Goal: Obtain resource: Obtain resource

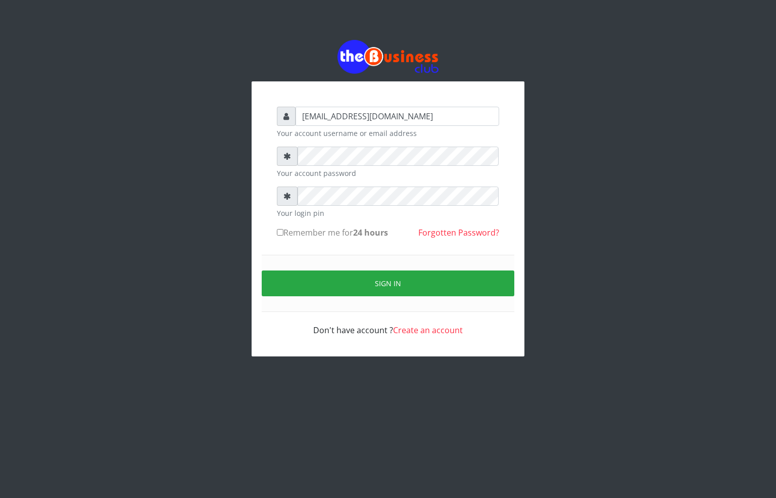
click at [337, 186] on form "alfredglad1111@gmail.com Your account username or email address Your account pa…" at bounding box center [388, 221] width 222 height 229
click at [284, 206] on div at bounding box center [388, 195] width 222 height 19
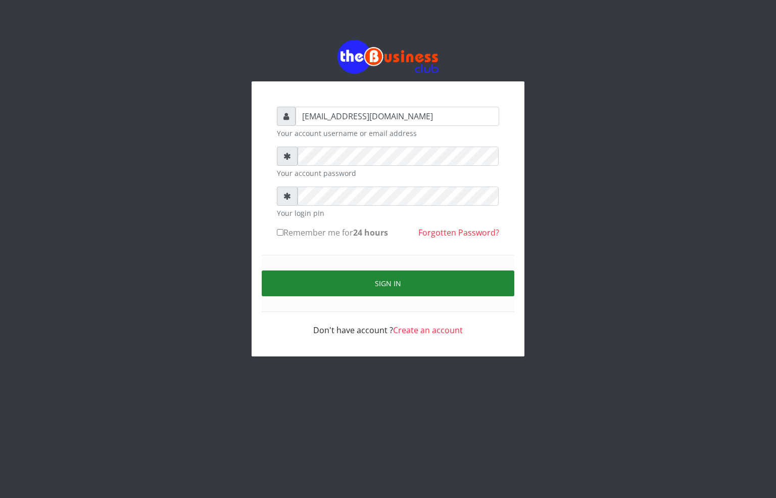
click at [317, 279] on button "Sign in" at bounding box center [388, 283] width 253 height 26
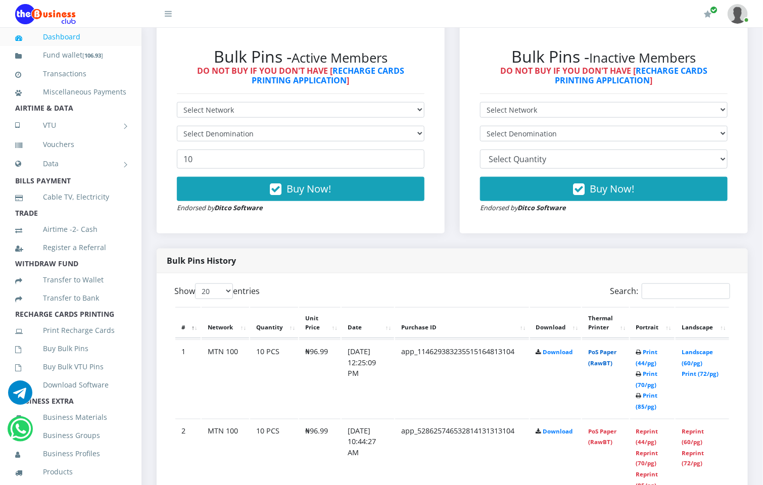
click at [602, 354] on link "PoS Paper (RawBT)" at bounding box center [602, 357] width 28 height 19
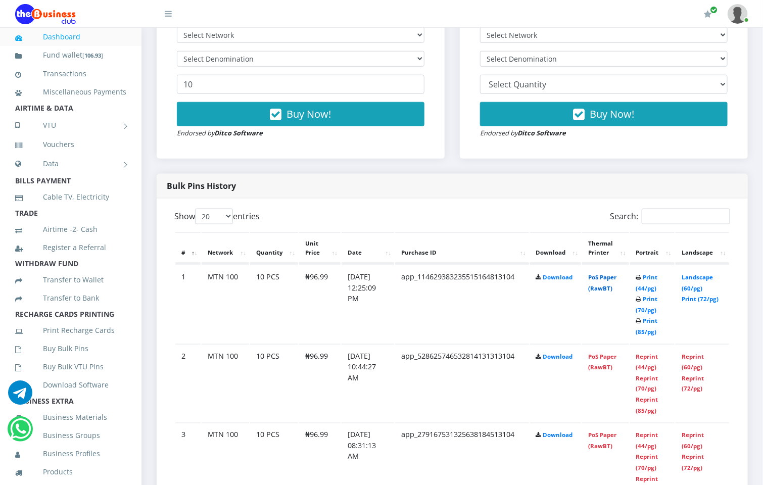
scroll to position [303, 0]
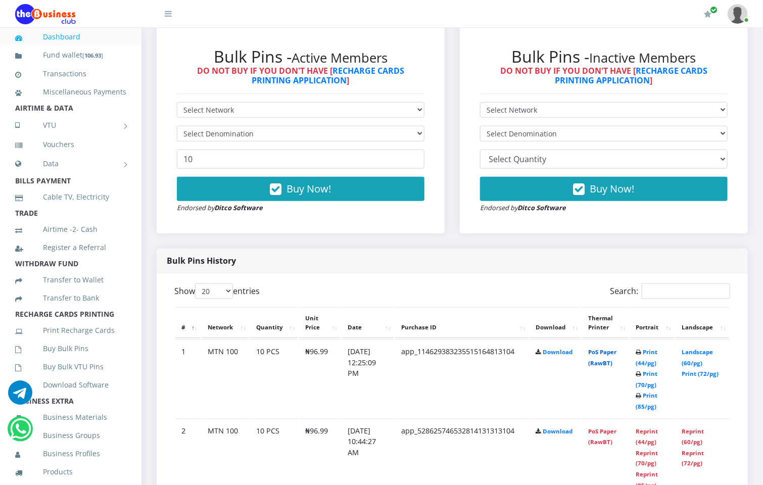
click at [608, 352] on link "PoS Paper (RawBT)" at bounding box center [602, 357] width 28 height 19
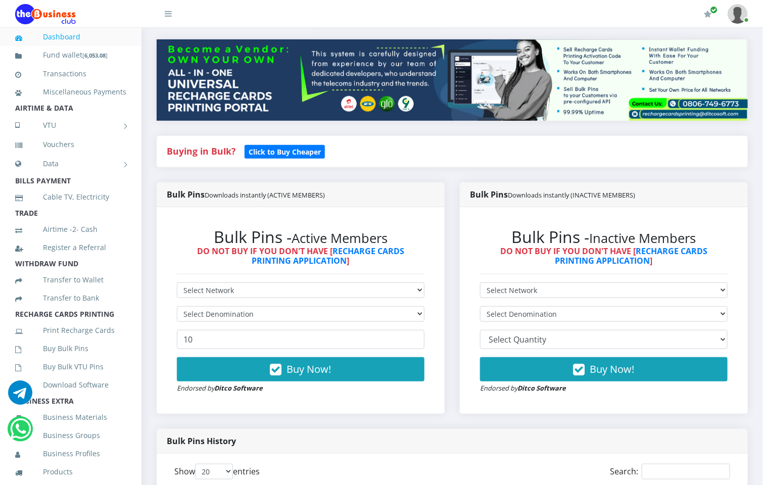
scroll to position [379, 0]
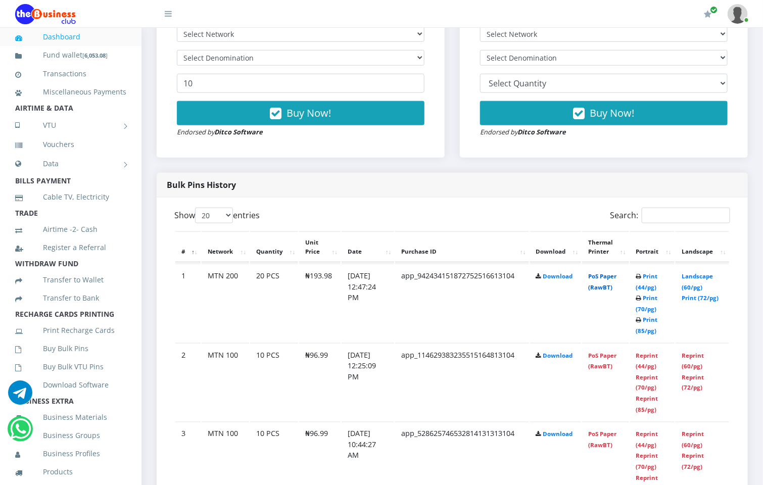
scroll to position [379, 0]
click at [604, 279] on link "PoS Paper (RawBT)" at bounding box center [602, 281] width 28 height 19
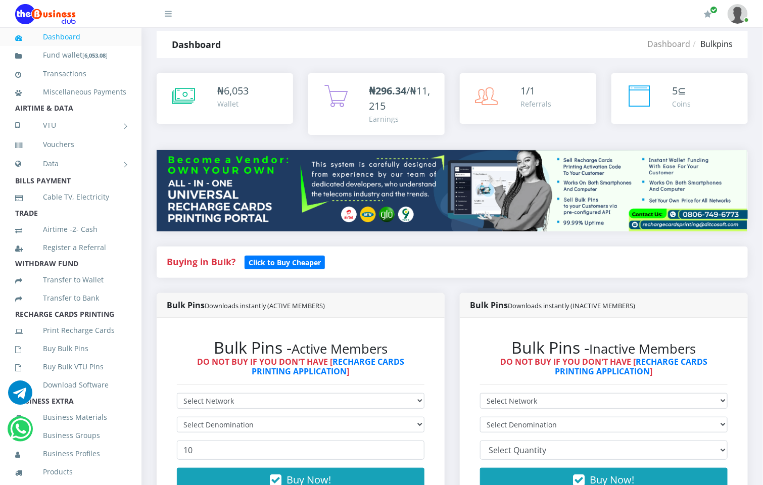
scroll to position [0, 0]
